Goal: Task Accomplishment & Management: Manage account settings

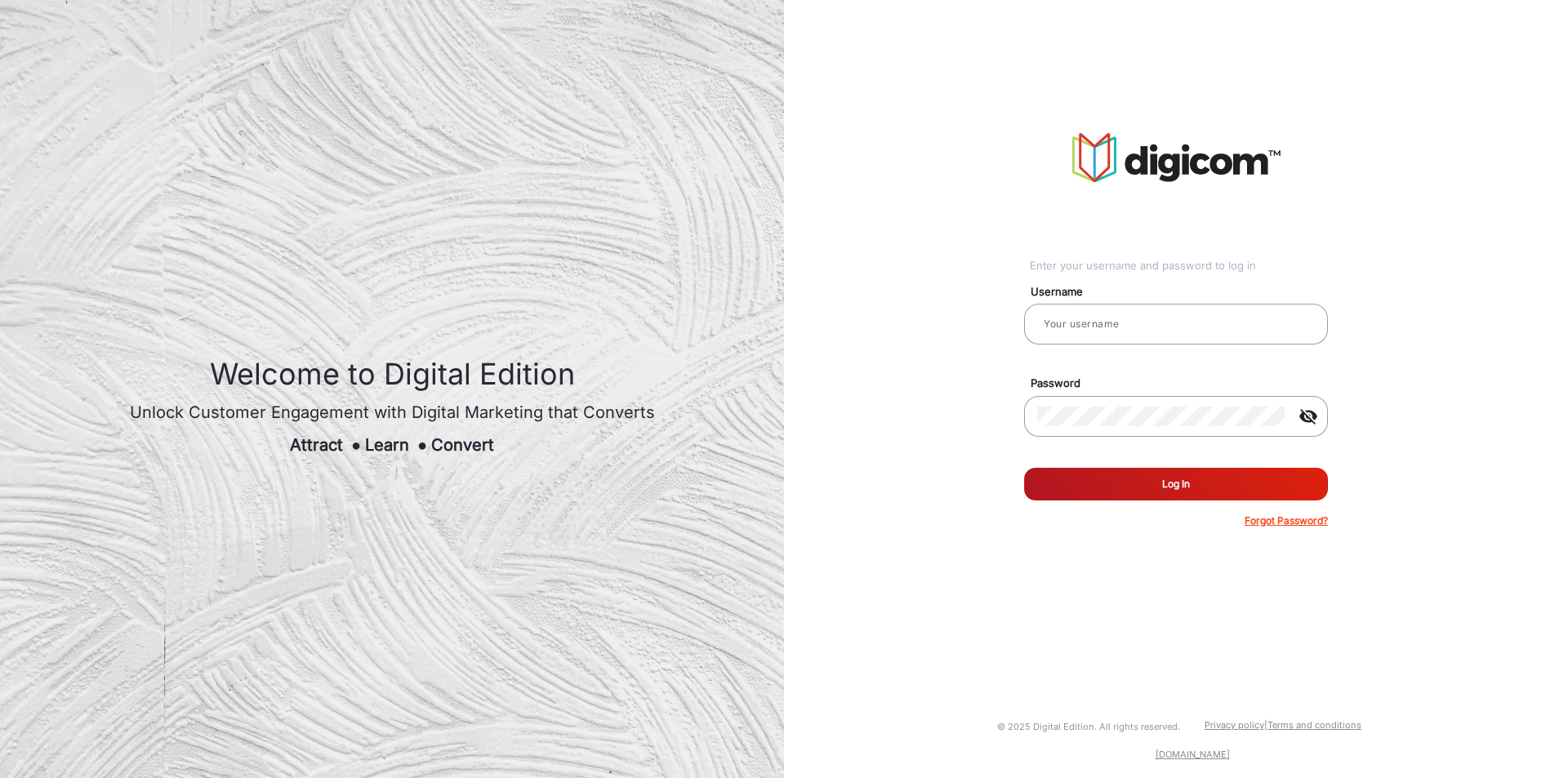
type input "[PERSON_NAME]"
click at [1193, 497] on button "Log In" at bounding box center [1175, 484] width 304 height 33
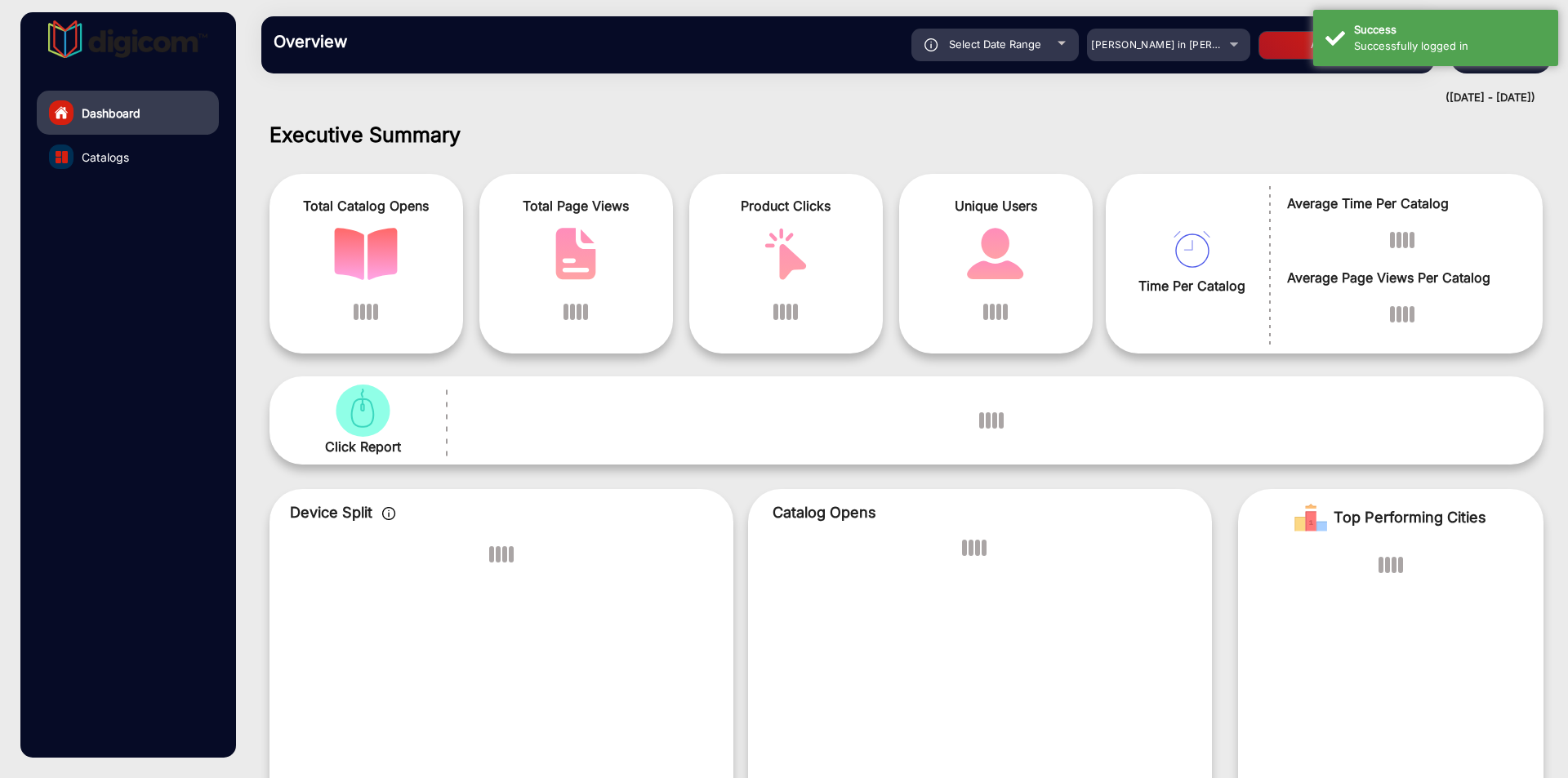
scroll to position [13, 0]
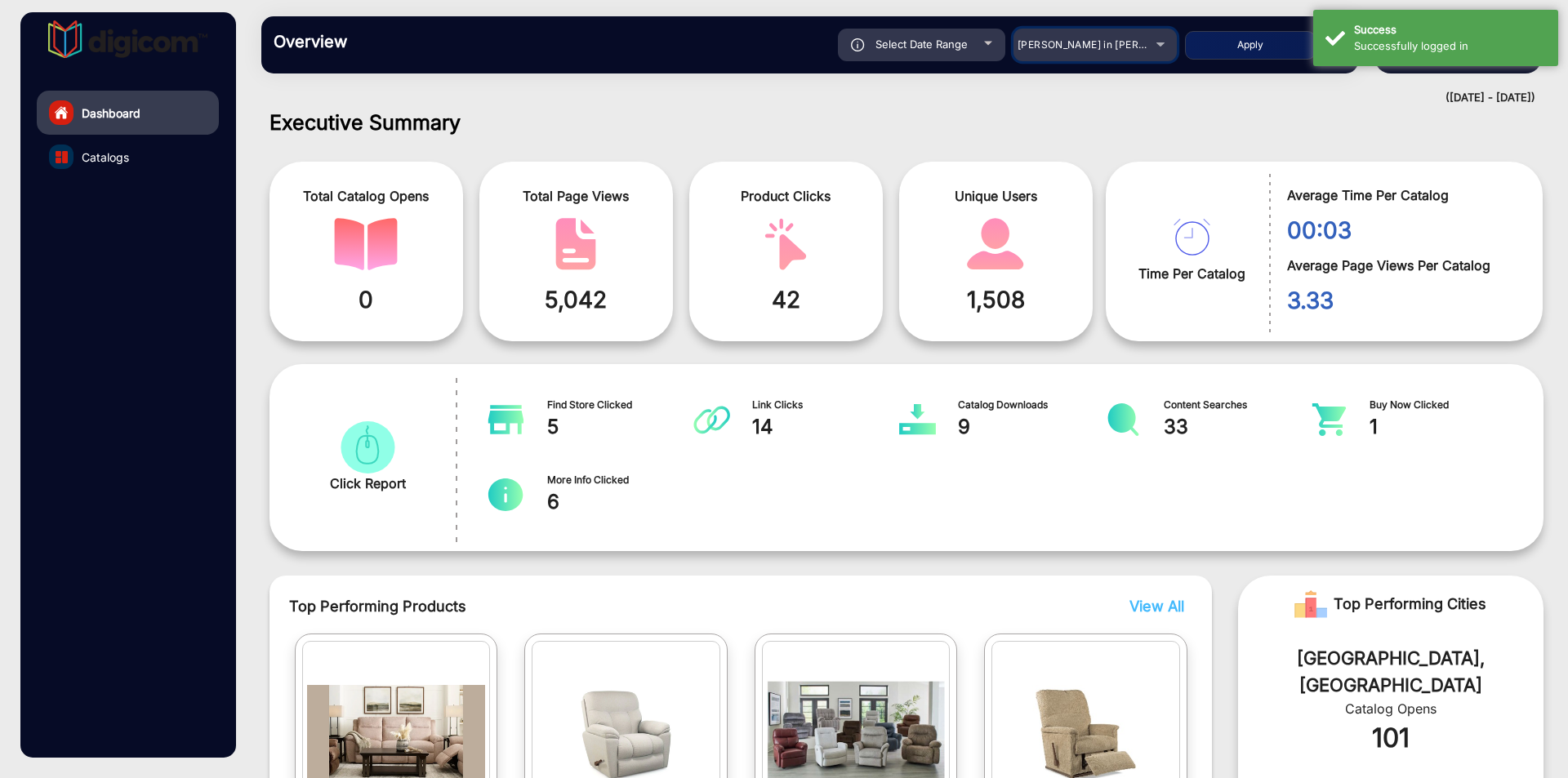
click at [1152, 52] on div "[PERSON_NAME] in [PERSON_NAME]" at bounding box center [1095, 45] width 163 height 19
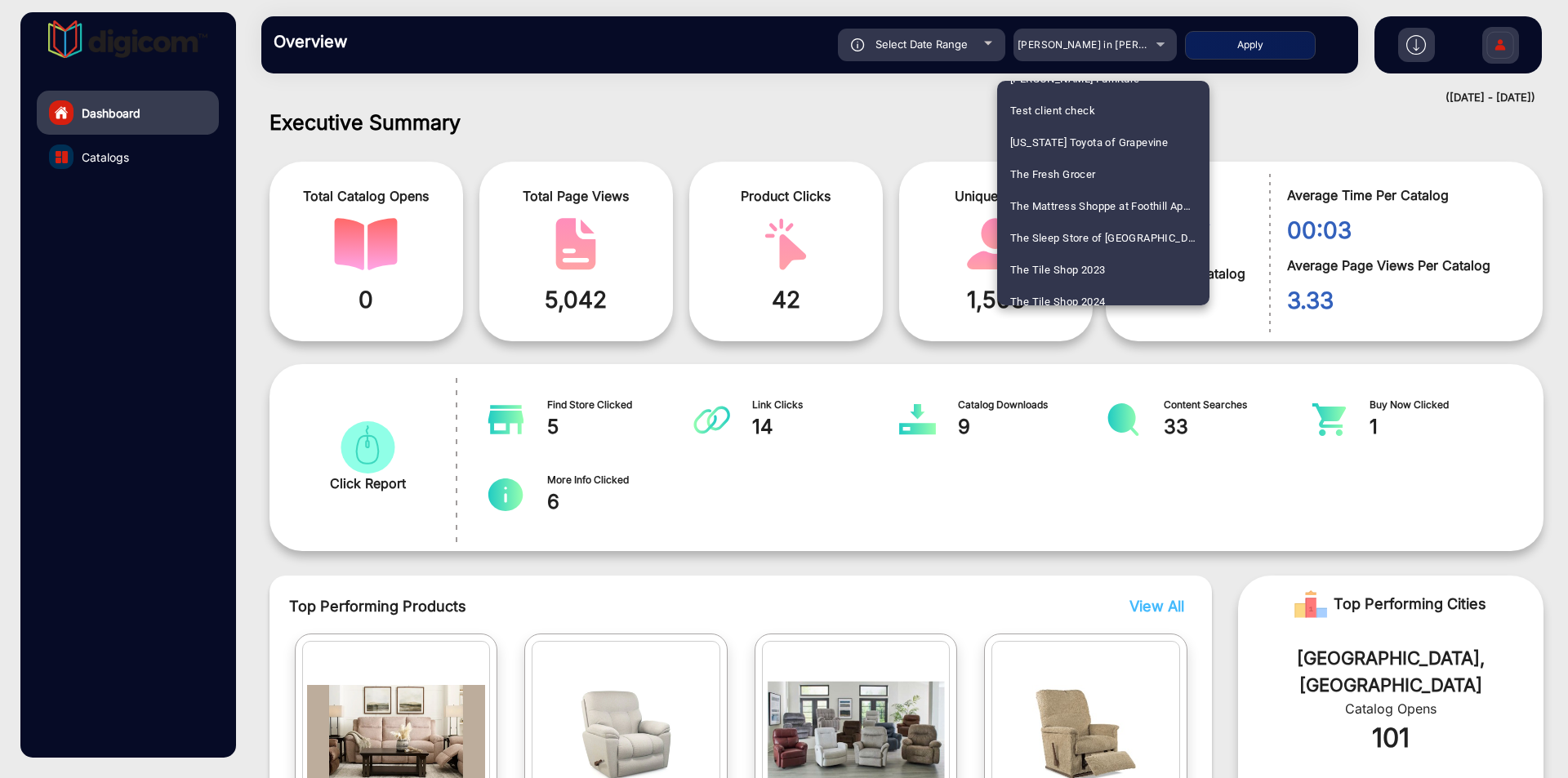
scroll to position [3815, 0]
drag, startPoint x: 851, startPoint y: 172, endPoint x: 482, endPoint y: 52, distance: 388.0
click at [851, 172] on div at bounding box center [784, 389] width 1568 height 778
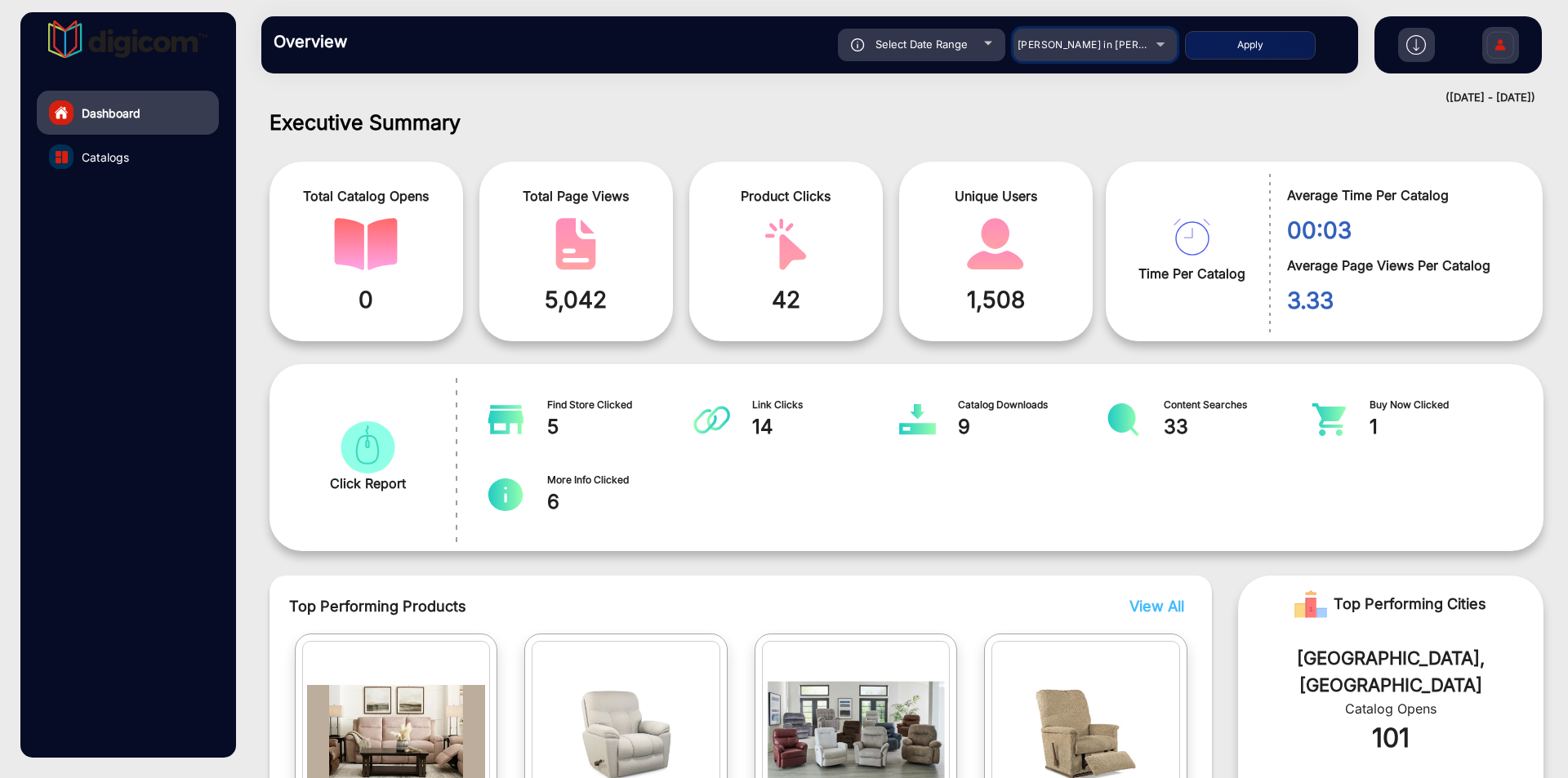
click at [1128, 40] on span "[PERSON_NAME] in [PERSON_NAME]" at bounding box center [1108, 45] width 181 height 13
